Goal: Task Accomplishment & Management: Complete application form

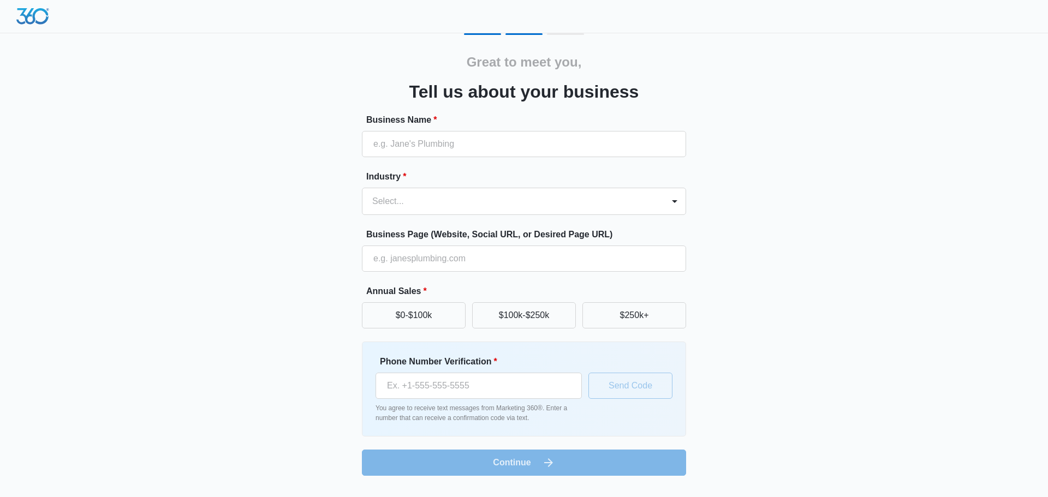
drag, startPoint x: 406, startPoint y: 170, endPoint x: 409, endPoint y: 165, distance: 5.6
click at [406, 169] on form "Business Name * Industry * Select... Business Page (Website, Social URL, or Des…" at bounding box center [524, 294] width 324 height 362
click at [412, 158] on form "Business Name * Industry * Select... Business Page (Website, Social URL, or Des…" at bounding box center [524, 294] width 324 height 362
click at [416, 150] on input "Business Name *" at bounding box center [524, 144] width 324 height 26
drag, startPoint x: 468, startPoint y: 145, endPoint x: 349, endPoint y: 135, distance: 119.3
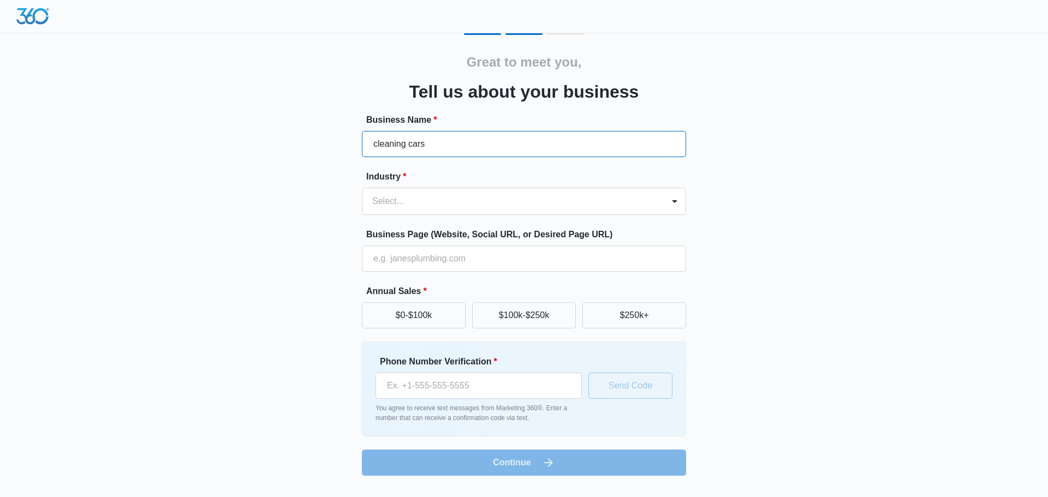
click at [338, 139] on div "Great to meet you, Tell us about your business Business Name * cleaning cars In…" at bounding box center [523, 254] width 655 height 442
click at [442, 138] on input "cleaning cars" at bounding box center [524, 144] width 324 height 26
type input "c"
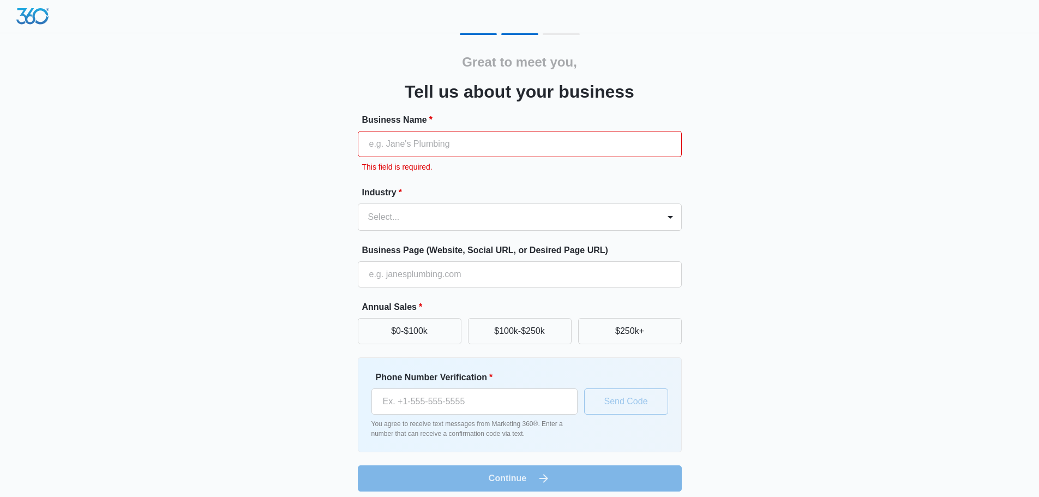
paste input "cleaning cars"
type input "cleaning cars"
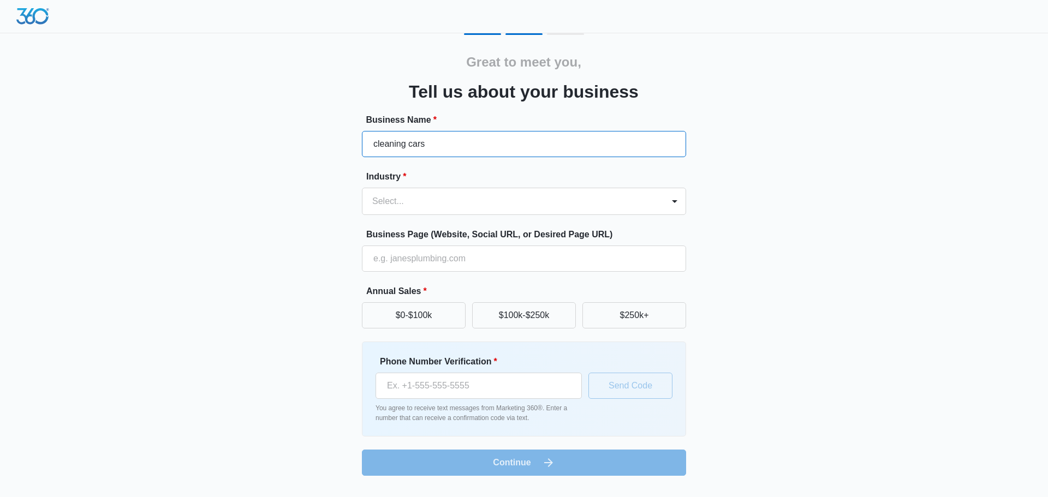
drag, startPoint x: 331, startPoint y: 128, endPoint x: 84, endPoint y: 117, distance: 246.8
click at [237, 123] on div "Great to meet you, Tell us about your business Business Name * cleaning cars In…" at bounding box center [523, 254] width 655 height 442
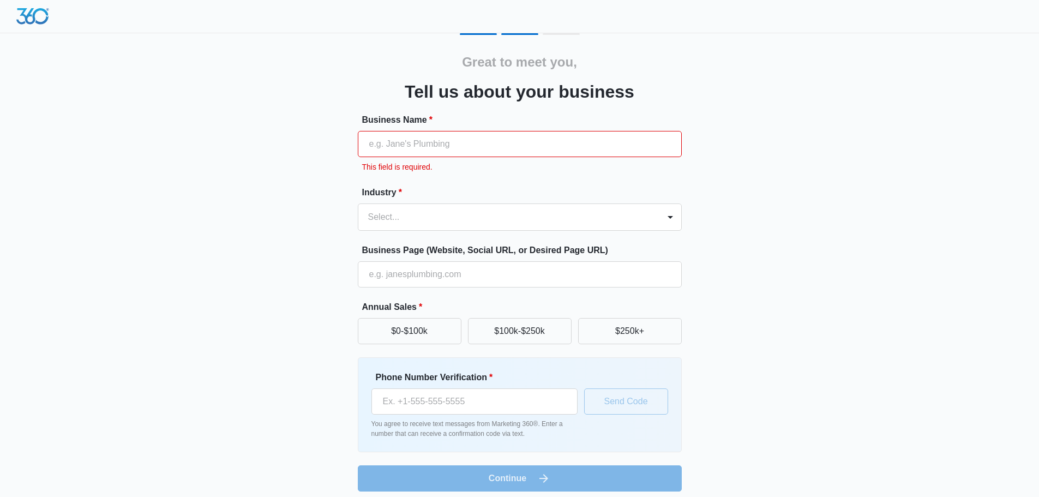
paste input "cleaning cars"
type input "cleaning cars"
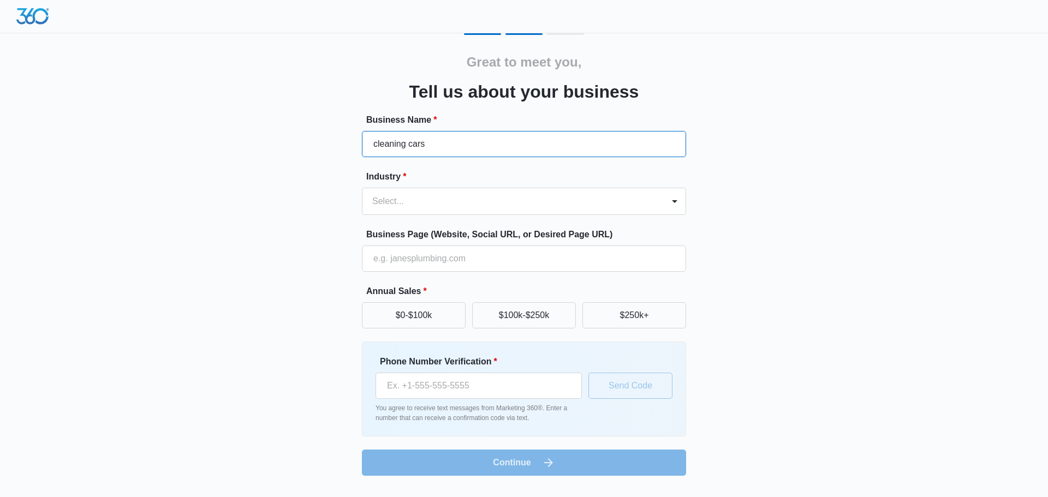
drag, startPoint x: 430, startPoint y: 151, endPoint x: 196, endPoint y: 131, distance: 234.4
click at [253, 125] on div "Great to meet you, Tell us about your business Business Name * cleaning cars In…" at bounding box center [523, 254] width 655 height 442
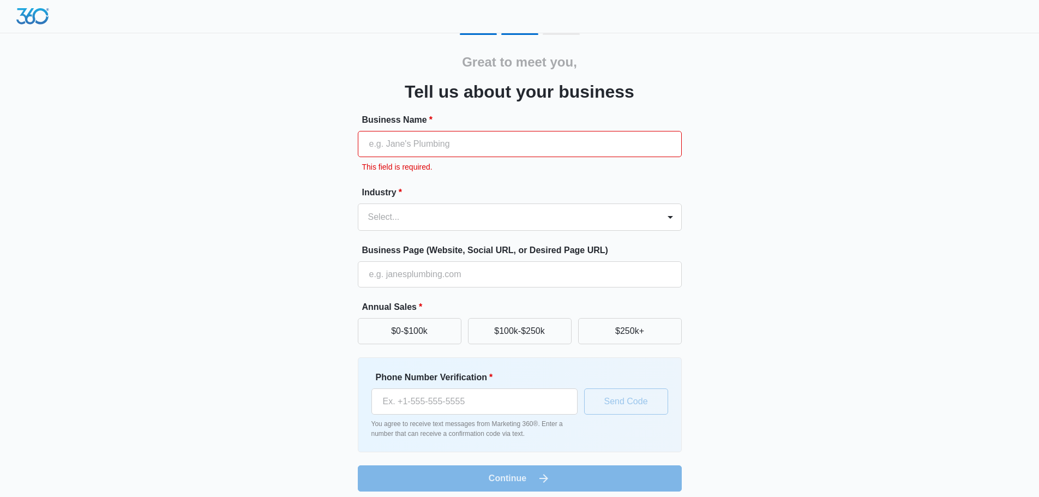
paste input "<body jsmodel="hspDDf " class="srp" jscontroller="Eox39d" data-dt="1" marginhei…"
click at [406, 153] on input "Business Name *" at bounding box center [520, 144] width 324 height 26
paste input "<body jsmodel="hspDDf " class="srp" jscontroller="Eox39d" data-dt="1" marginhei…"
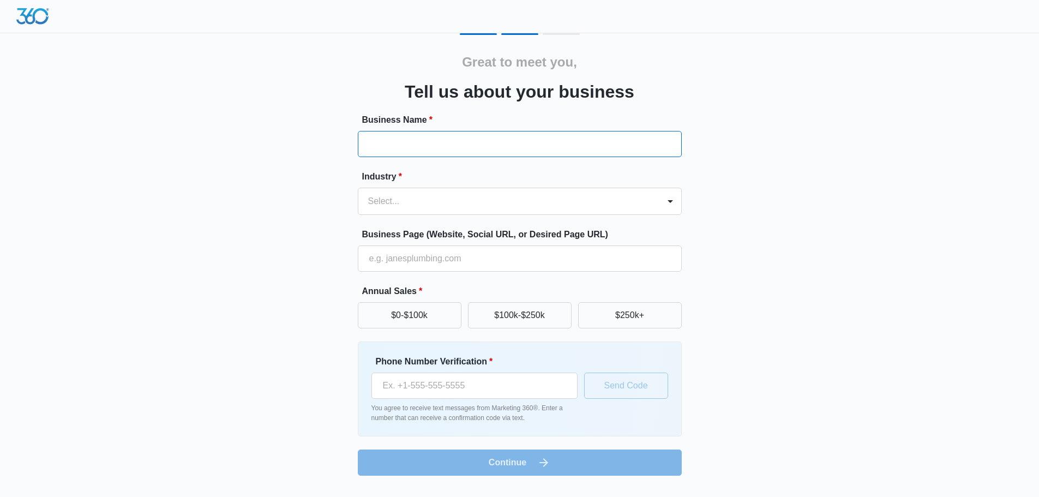
click at [397, 150] on input "Business Name *" at bounding box center [520, 144] width 324 height 26
click at [338, 142] on div "Great to meet you, Tell us about your business Business Name * Industry * Selec…" at bounding box center [523, 254] width 655 height 442
drag, startPoint x: 384, startPoint y: 142, endPoint x: 392, endPoint y: 144, distance: 8.5
paste input "Shiny Ride Express."
type input "Shiny Ride Express.odel="hspDDf " class="srp" jscontroller="Eox39d" data-dt="1"…"
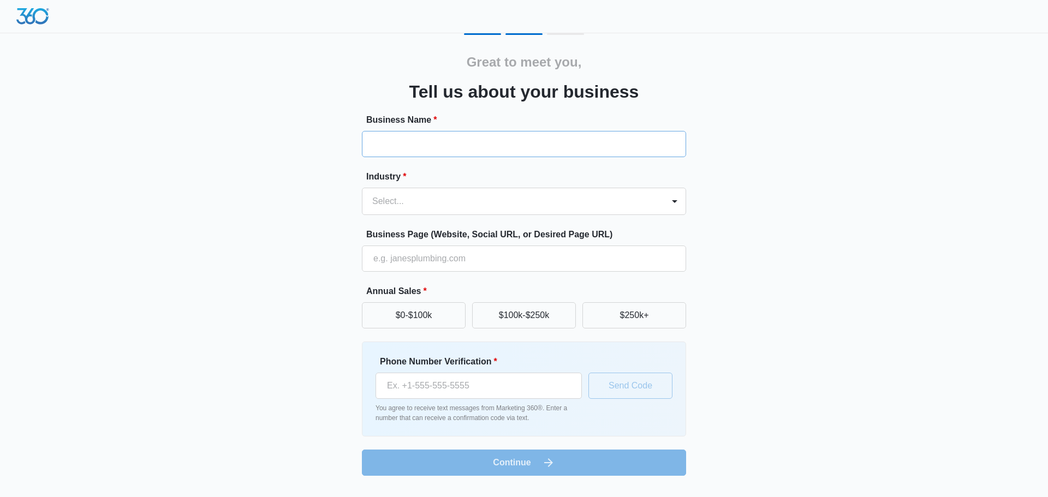
click at [512, 177] on label "Industry *" at bounding box center [528, 176] width 324 height 13
click at [420, 145] on input "Business Name *" at bounding box center [524, 144] width 324 height 26
click at [436, 137] on input "Business Name *" at bounding box center [524, 144] width 324 height 26
click at [444, 135] on input "Business Name *" at bounding box center [524, 144] width 324 height 26
click at [378, 144] on input "Business Name *" at bounding box center [524, 144] width 324 height 26
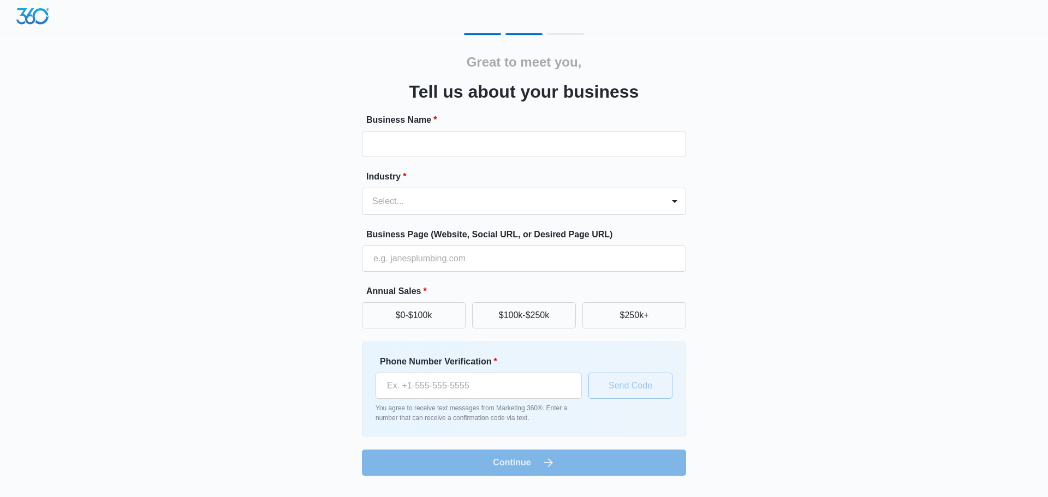
click at [362, 149] on div "Great to meet you, Tell us about your business Business Name * Industry * Selec…" at bounding box center [523, 254] width 655 height 442
click at [376, 148] on input "Business Name *" at bounding box center [524, 144] width 324 height 26
click at [377, 148] on input "Business Name *" at bounding box center [524, 144] width 324 height 26
click at [382, 148] on input "Business Name *" at bounding box center [524, 144] width 324 height 26
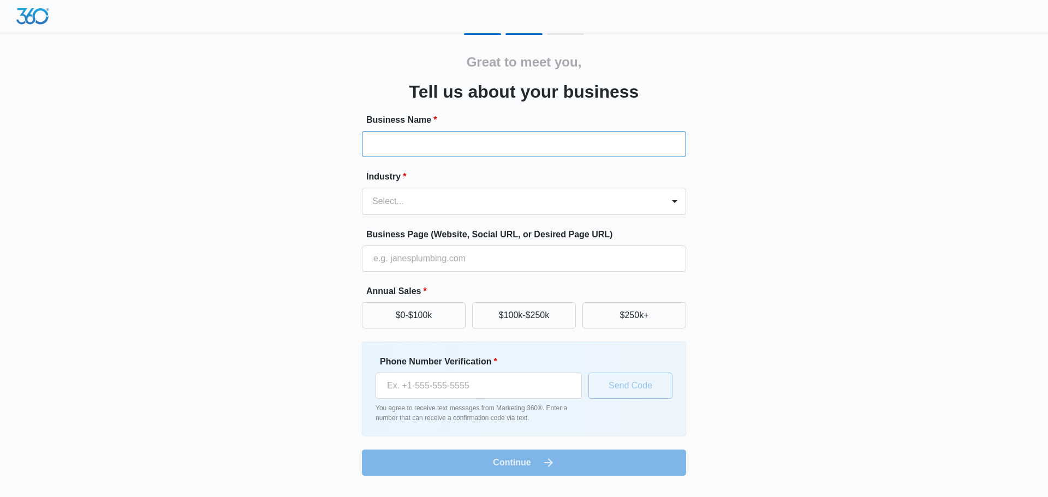
click at [382, 147] on input "Business Name *" at bounding box center [524, 144] width 324 height 26
click at [397, 131] on input "Business Name *" at bounding box center [524, 144] width 324 height 26
